Goal: Navigation & Orientation: Find specific page/section

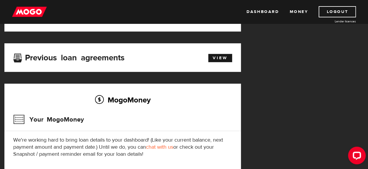
scroll to position [127, 0]
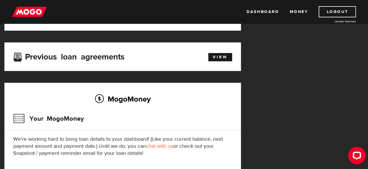
drag, startPoint x: 0, startPoint y: 0, endPoint x: 373, endPoint y: 63, distance: 378.6
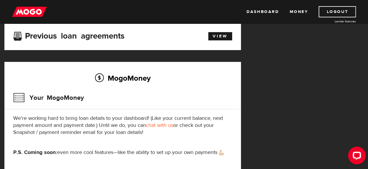
scroll to position [149, 0]
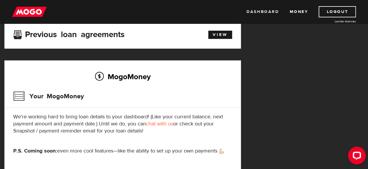
click at [265, 14] on link "Dashboard" at bounding box center [263, 11] width 32 height 11
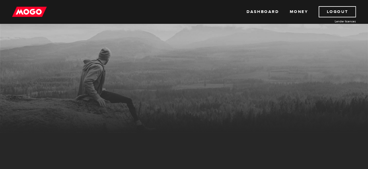
click at [304, 11] on link "Money" at bounding box center [299, 11] width 19 height 11
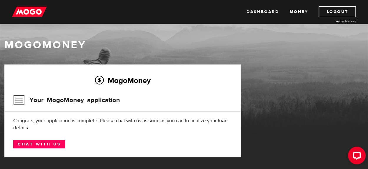
click at [259, 11] on link "Dashboard" at bounding box center [263, 11] width 32 height 11
drag, startPoint x: 371, startPoint y: 23, endPoint x: 366, endPoint y: 37, distance: 15.0
click at [366, 37] on html "Dashboard Money Logout Lender licences Dashboard Money Logout Lender licences M…" at bounding box center [184, 84] width 368 height 169
click at [264, 13] on link "Dashboard" at bounding box center [263, 11] width 32 height 11
drag, startPoint x: 370, startPoint y: 27, endPoint x: 372, endPoint y: 34, distance: 7.5
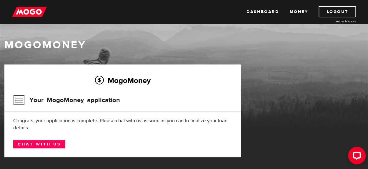
click at [368, 34] on html "Dashboard Money Logout Lender licences Dashboard Money Logout Lender licences M…" at bounding box center [184, 84] width 368 height 169
click at [299, 12] on link "Money" at bounding box center [299, 11] width 19 height 11
